Goal: Find specific page/section: Find specific page/section

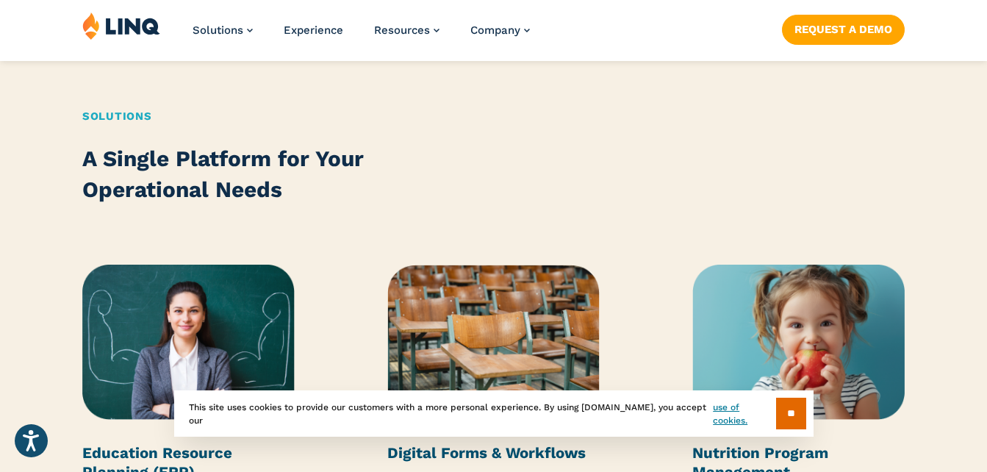
scroll to position [1701, 0]
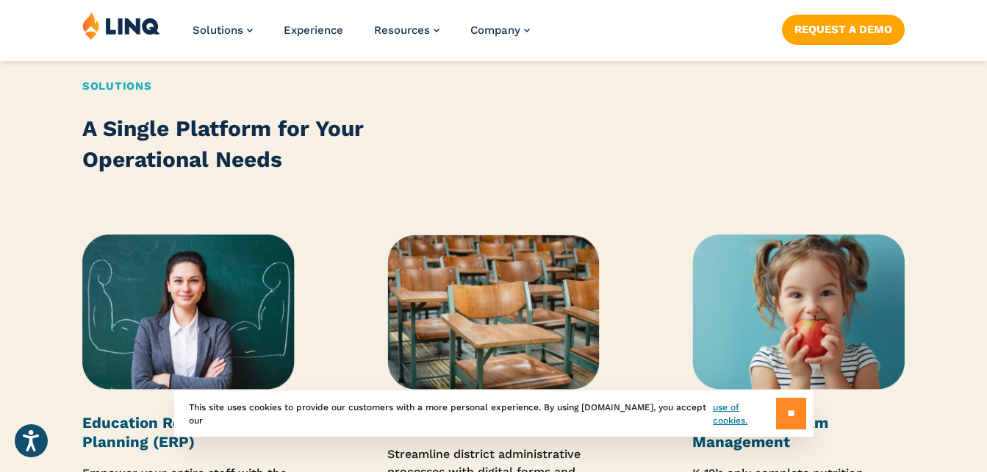
click at [785, 408] on input "**" at bounding box center [791, 413] width 30 height 32
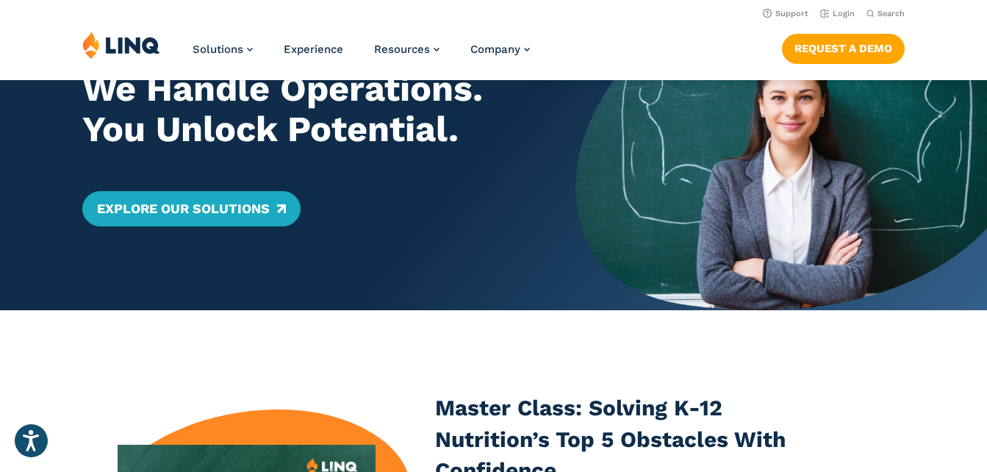
scroll to position [0, 0]
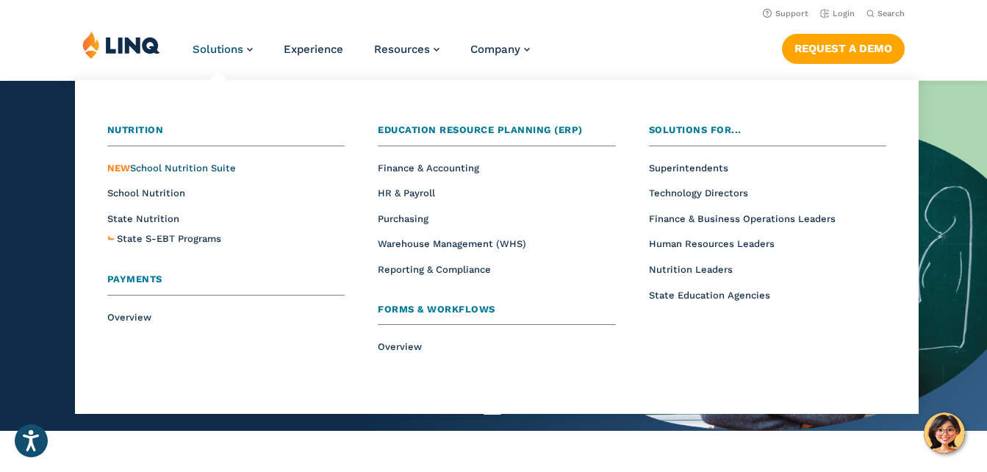
click at [187, 168] on span "NEW School Nutrition Suite" at bounding box center [171, 167] width 129 height 11
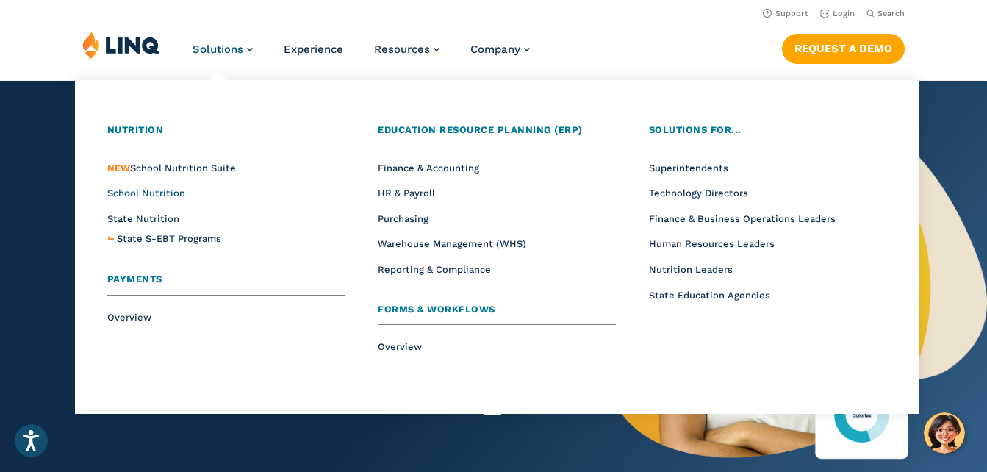
click at [156, 197] on span "School Nutrition" at bounding box center [146, 192] width 78 height 11
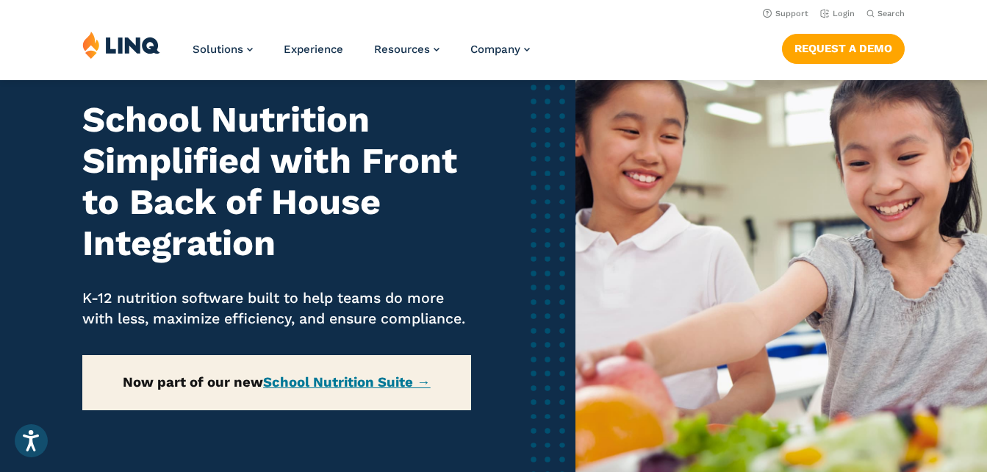
scroll to position [96, 0]
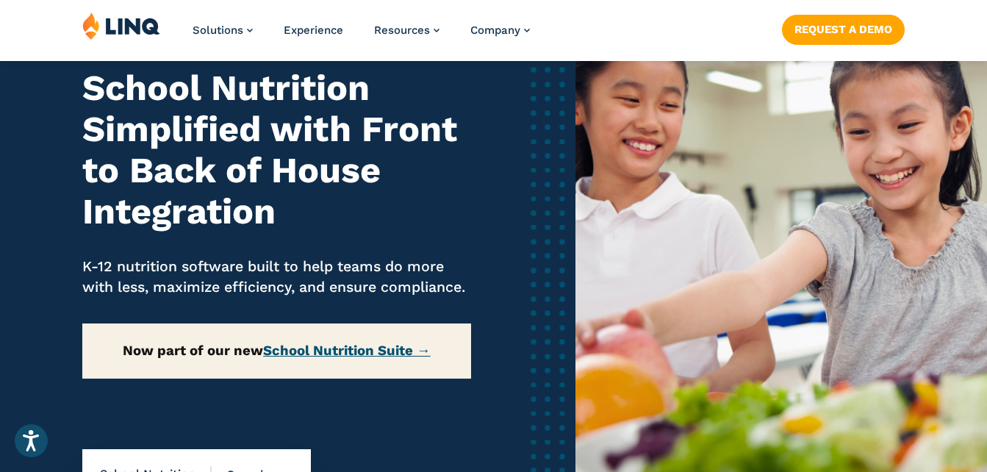
click at [365, 359] on link "School Nutrition Suite →" at bounding box center [347, 350] width 168 height 16
